Goal: Information Seeking & Learning: Learn about a topic

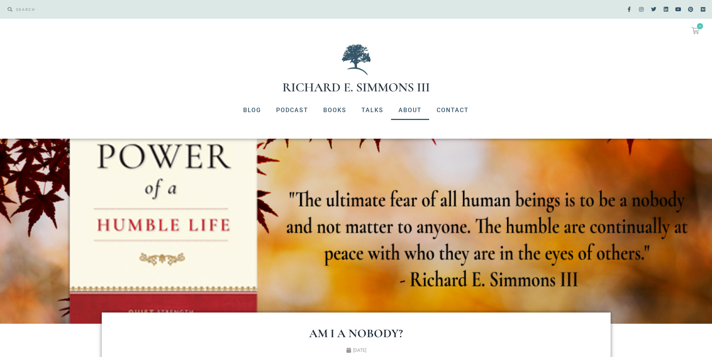
click at [413, 110] on link "About" at bounding box center [410, 110] width 38 height 19
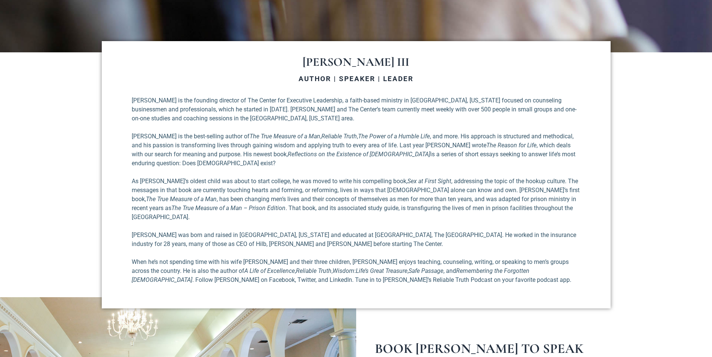
scroll to position [384, 0]
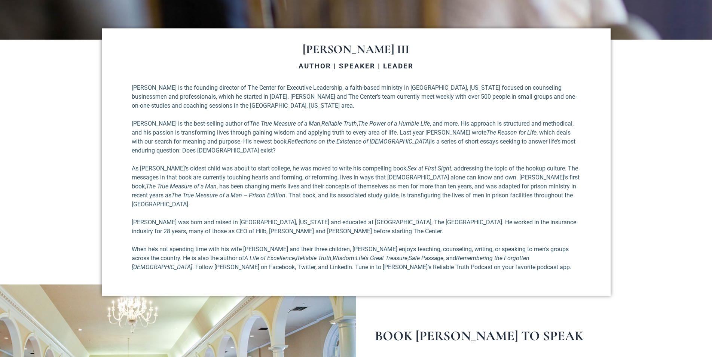
click at [666, 262] on section "RICHARD E. SIMMONS III AUTHOR | SPEAKER | LEADER Richard E. Simmons III is the …" at bounding box center [356, 162] width 712 height 245
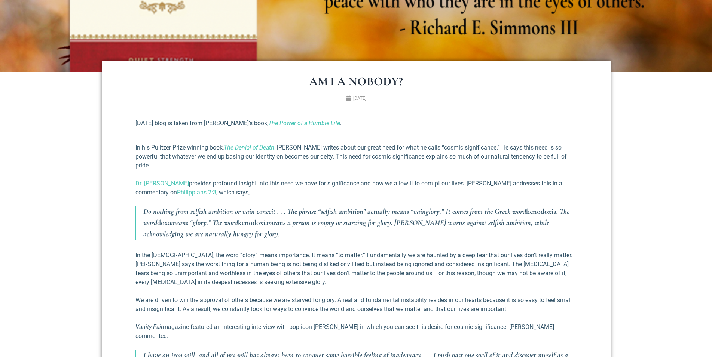
scroll to position [256, 0]
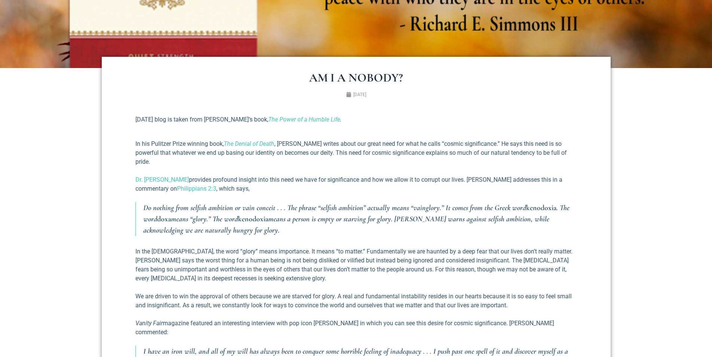
click at [333, 166] on p "In his Pulitzer Prize winning book, The Denial of Death , [PERSON_NAME] writes …" at bounding box center [355, 153] width 441 height 27
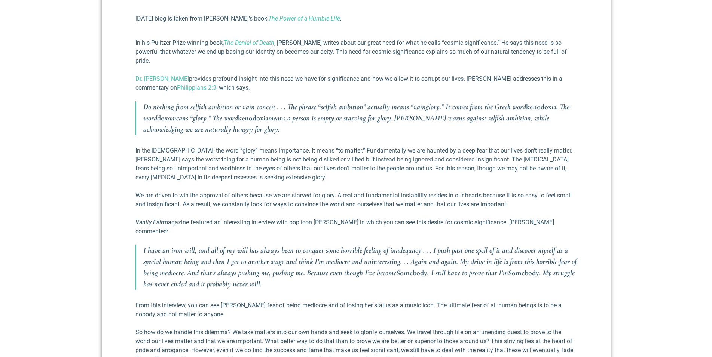
scroll to position [326, 0]
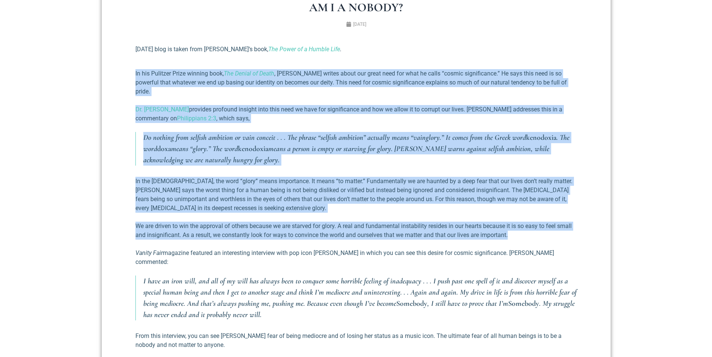
drag, startPoint x: 132, startPoint y: 73, endPoint x: 528, endPoint y: 233, distance: 427.3
click at [528, 233] on div "[DATE] blog is taken from [PERSON_NAME]’s book, The Power of a Humble Life . In…" at bounding box center [356, 239] width 449 height 408
copy div "Lo ips Dolorsit Ametc adipisc elit, Sed Doeius te Incid , Utlabo Etdolo magnaa …"
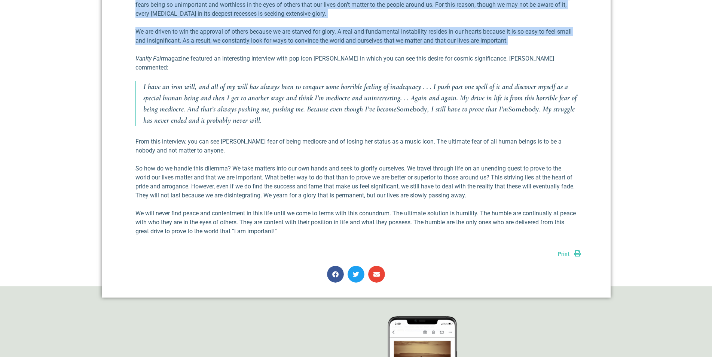
scroll to position [539, 0]
